Goal: Entertainment & Leisure: Consume media (video, audio)

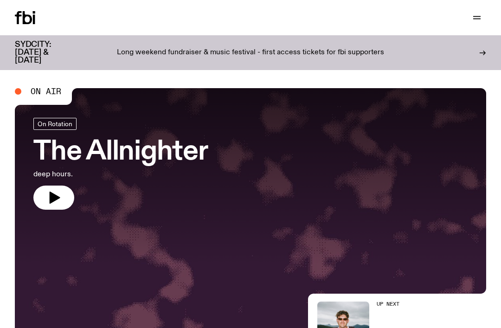
click at [473, 21] on icon "button" at bounding box center [477, 17] width 11 height 11
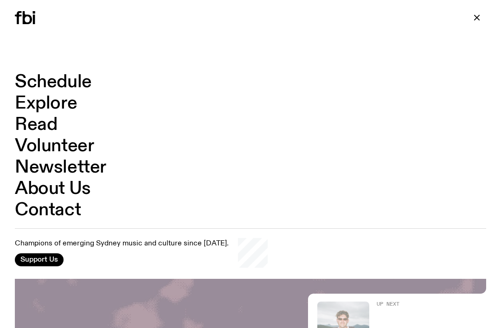
click at [52, 82] on link "Schedule" at bounding box center [53, 82] width 77 height 18
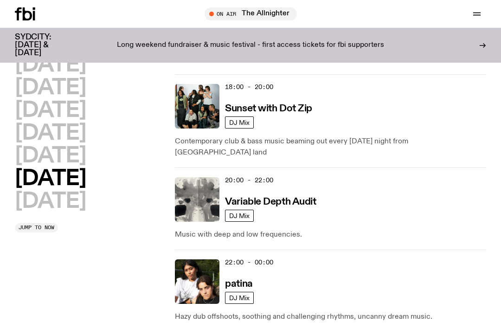
click at [43, 155] on h2 "[DATE]" at bounding box center [50, 156] width 71 height 21
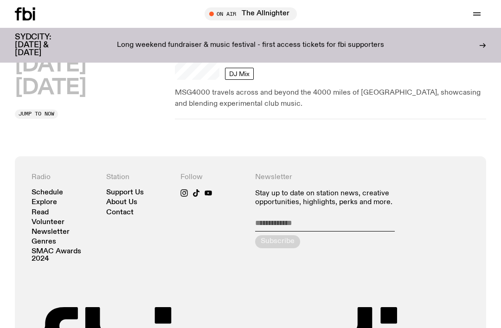
scroll to position [279, 0]
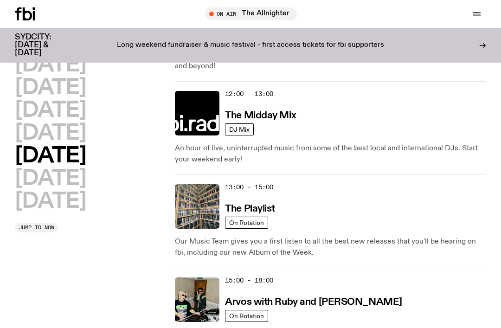
click at [48, 134] on h2 "[DATE]" at bounding box center [50, 133] width 71 height 21
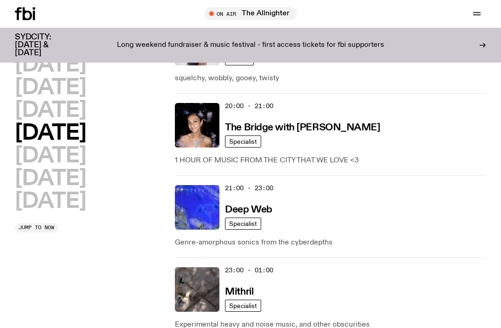
scroll to position [607, 0]
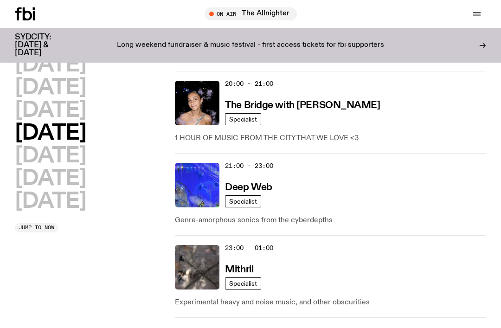
click at [208, 177] on img at bounding box center [197, 185] width 45 height 45
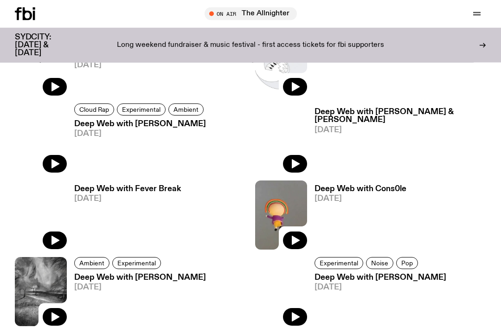
scroll to position [487, 0]
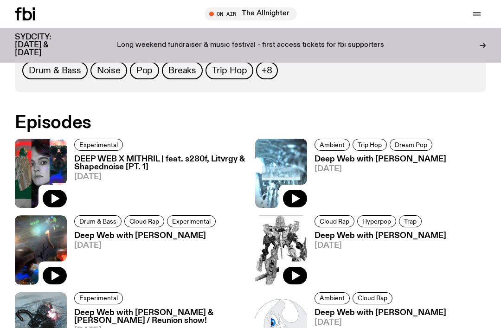
click at [86, 162] on h3 "DEEP WEB X MITHRIL | feat. s280f, Litvrgy & Shapednoise [PT. 1]" at bounding box center [160, 164] width 172 height 16
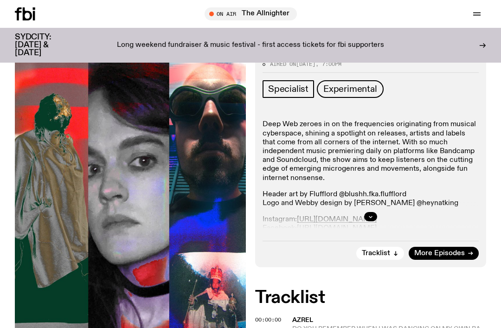
scroll to position [194, 0]
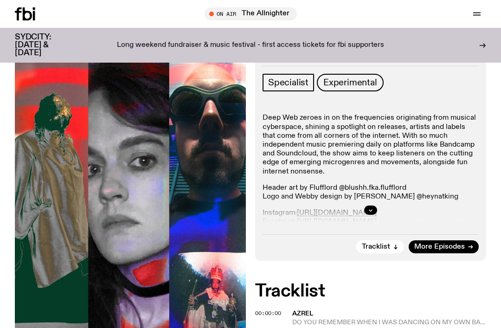
click at [375, 208] on button "button" at bounding box center [370, 210] width 13 height 9
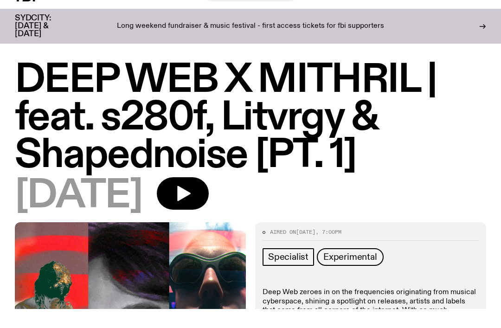
scroll to position [20, 0]
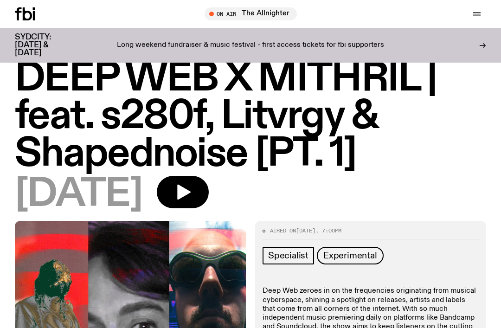
click at [191, 190] on icon "button" at bounding box center [183, 192] width 13 height 15
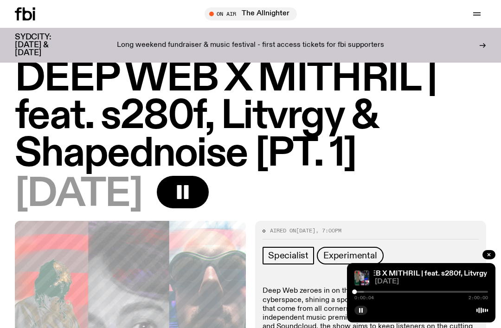
click at [364, 292] on div at bounding box center [298, 292] width 134 height 2
click at [373, 291] on div at bounding box center [313, 292] width 134 height 2
click at [372, 290] on div at bounding box center [372, 292] width 5 height 5
click at [370, 299] on span "0:15:54" at bounding box center [364, 298] width 19 height 5
click at [368, 292] on div at bounding box center [306, 292] width 134 height 2
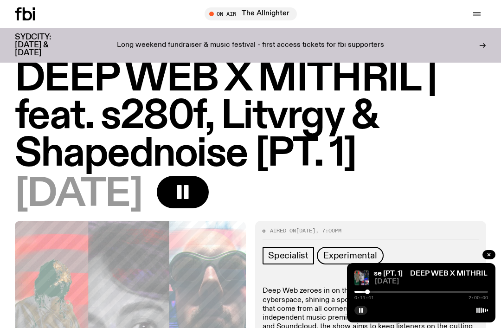
click at [376, 292] on div at bounding box center [422, 292] width 134 height 2
click at [379, 291] on div at bounding box center [353, 292] width 134 height 2
click at [386, 292] on div at bounding box center [358, 292] width 134 height 2
click at [390, 292] on div at bounding box center [361, 292] width 134 height 2
click at [396, 292] on div at bounding box center [366, 292] width 134 height 2
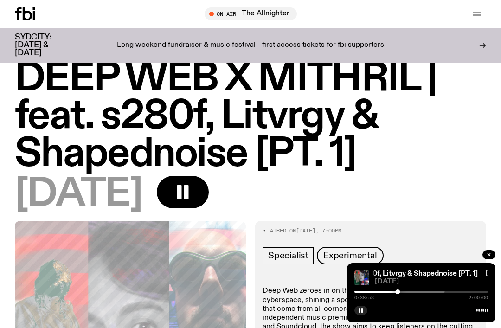
click at [362, 313] on icon "button" at bounding box center [361, 311] width 6 height 6
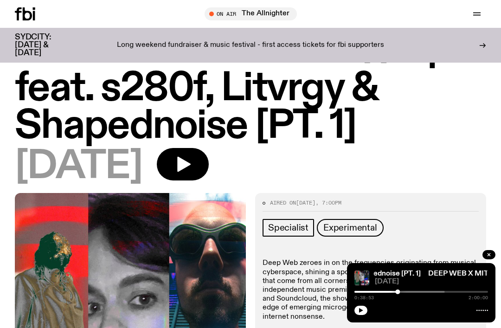
scroll to position [49, 0]
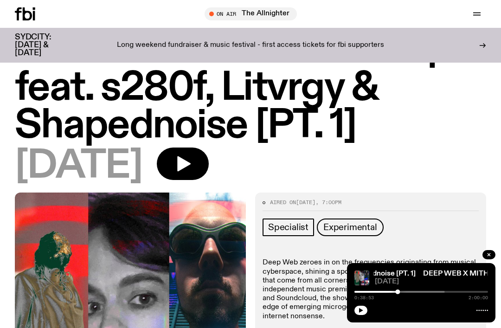
click at [360, 313] on icon "button" at bounding box center [361, 310] width 4 height 5
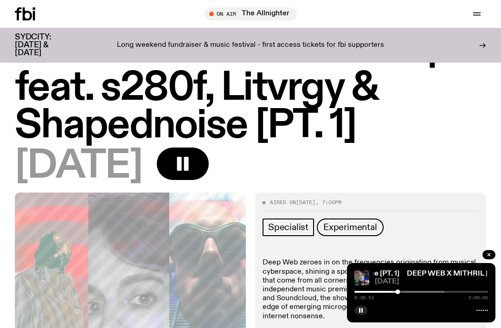
click at [360, 313] on rect "button" at bounding box center [359, 310] width 1 height 5
click at [359, 313] on icon "button" at bounding box center [361, 311] width 6 height 6
click at [409, 293] on div at bounding box center [379, 292] width 134 height 2
click at [364, 313] on icon "button" at bounding box center [361, 311] width 6 height 6
click at [363, 313] on icon "button" at bounding box center [361, 311] width 6 height 6
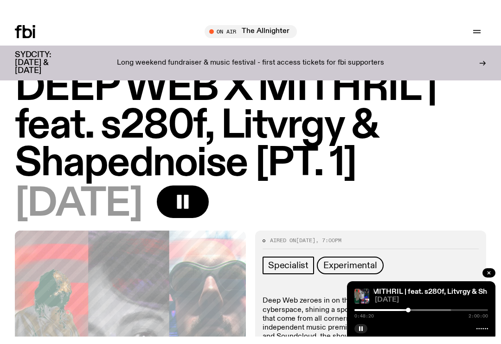
scroll to position [0, 0]
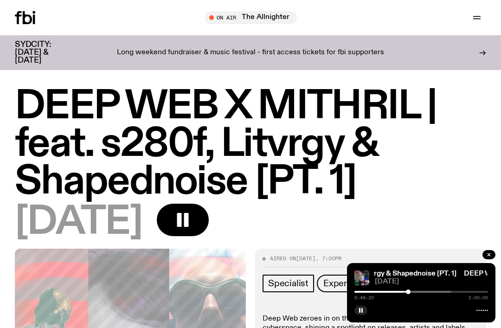
click at [353, 312] on div "DEEP WEB X MITHRIL | feat. s280f, Litvrgy & Shapednoise [PT. 1] DEEP WEB X MITH…" at bounding box center [421, 292] width 149 height 59
click at [363, 311] on icon "button" at bounding box center [361, 311] width 6 height 6
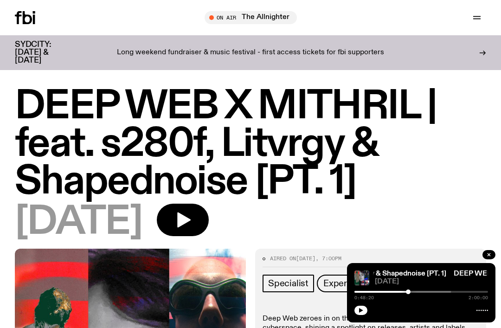
click at [361, 310] on icon "button" at bounding box center [361, 310] width 4 height 5
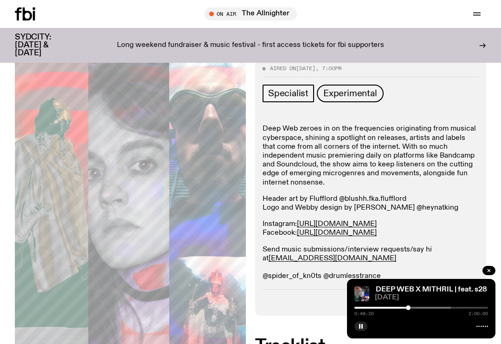
scroll to position [207, 0]
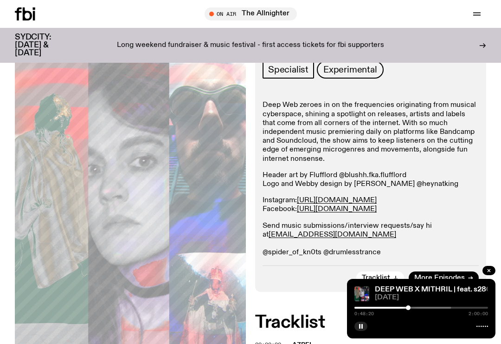
click at [361, 328] on icon "button" at bounding box center [361, 326] width 6 height 6
click at [359, 328] on button "button" at bounding box center [361, 325] width 13 height 9
click at [480, 328] on icon at bounding box center [483, 325] width 12 height 7
click at [476, 328] on div at bounding box center [422, 324] width 134 height 11
click at [479, 328] on icon at bounding box center [483, 325] width 12 height 7
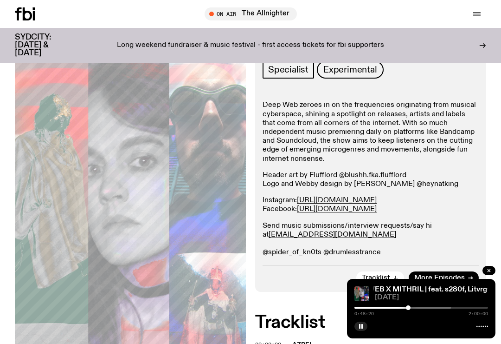
click at [432, 316] on div "DEEP WEB X MITHRIL | feat. s280f, Litvrgy & Shapednoise [PT. 1] DEEP WEB X MITH…" at bounding box center [421, 308] width 149 height 59
click at [365, 308] on div at bounding box center [342, 307] width 134 height 2
